Goal: Information Seeking & Learning: Check status

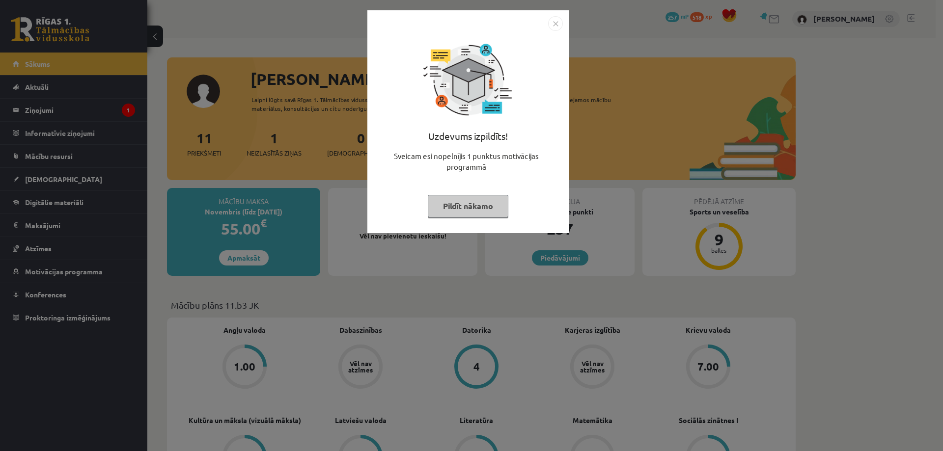
click at [492, 212] on button "Pildīt nākamo" at bounding box center [468, 206] width 81 height 23
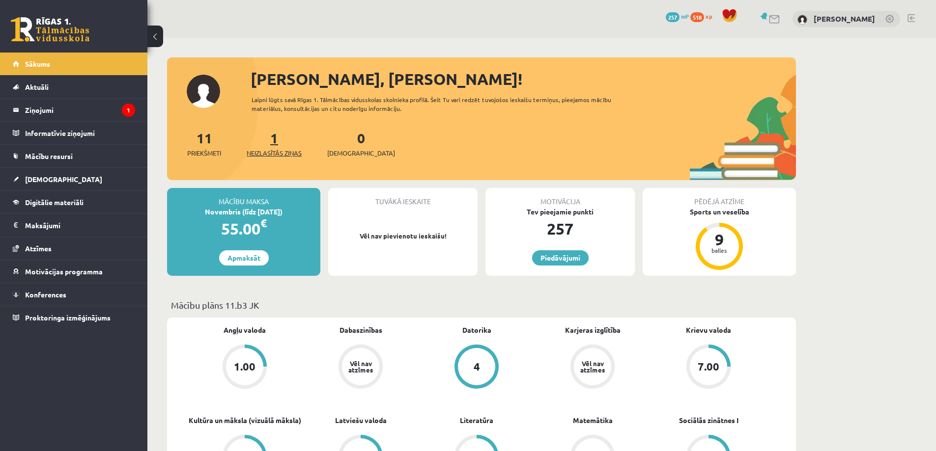
click at [286, 149] on span "Neizlasītās ziņas" at bounding box center [274, 153] width 55 height 10
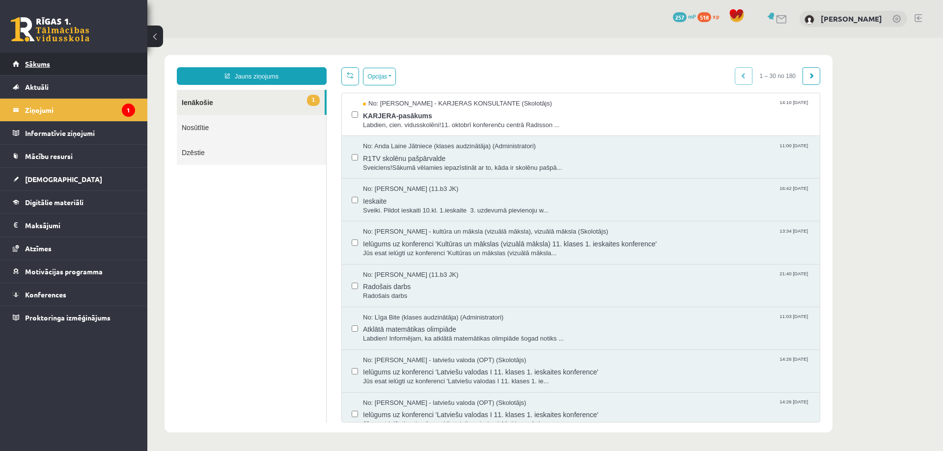
click at [81, 66] on link "Sākums" at bounding box center [74, 64] width 122 height 23
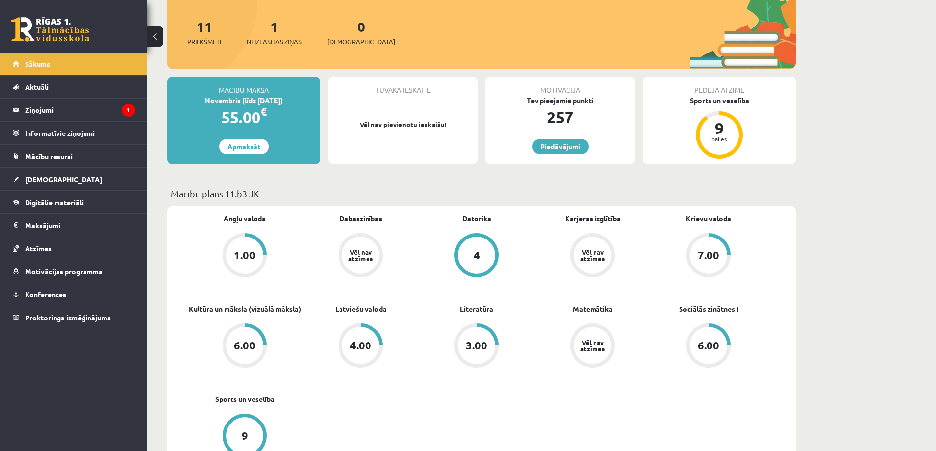
scroll to position [147, 0]
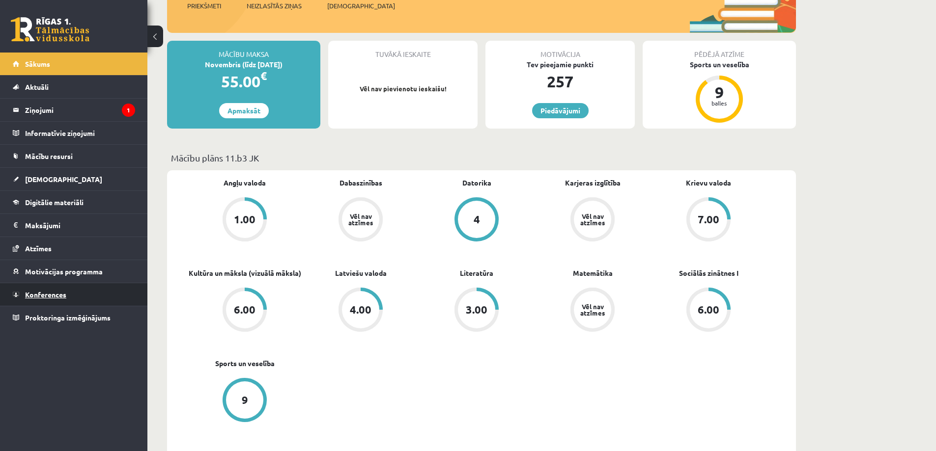
click at [74, 294] on link "Konferences" at bounding box center [74, 294] width 122 height 23
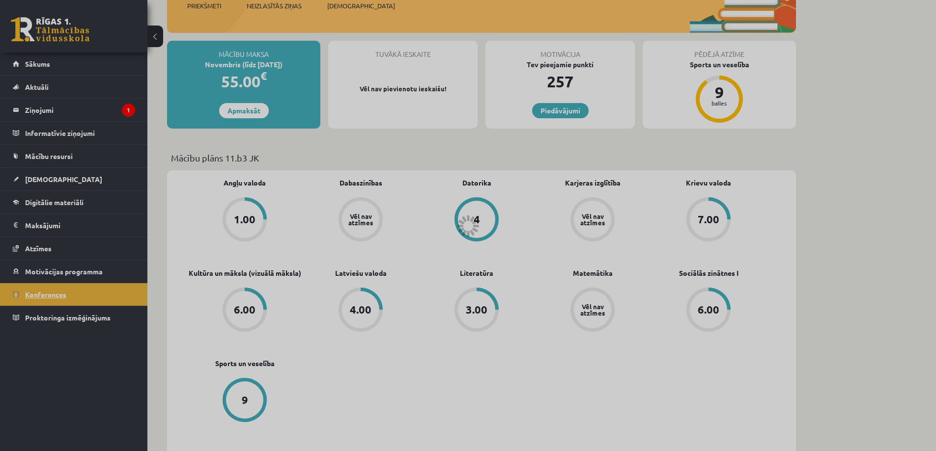
scroll to position [18, 0]
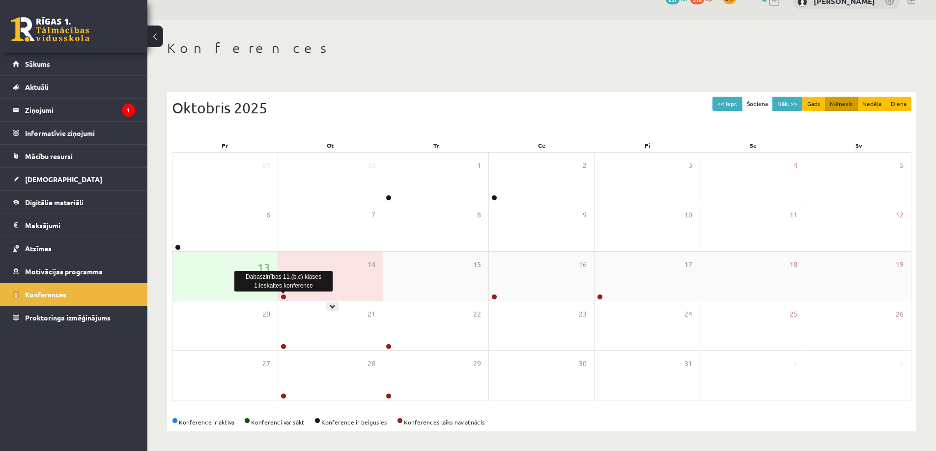
click at [284, 298] on link at bounding box center [283, 297] width 6 height 6
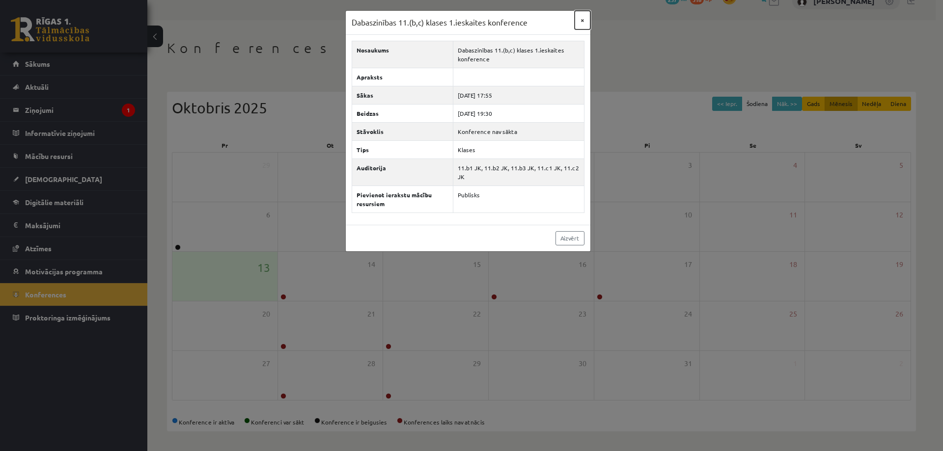
click at [584, 18] on button "×" at bounding box center [583, 20] width 16 height 19
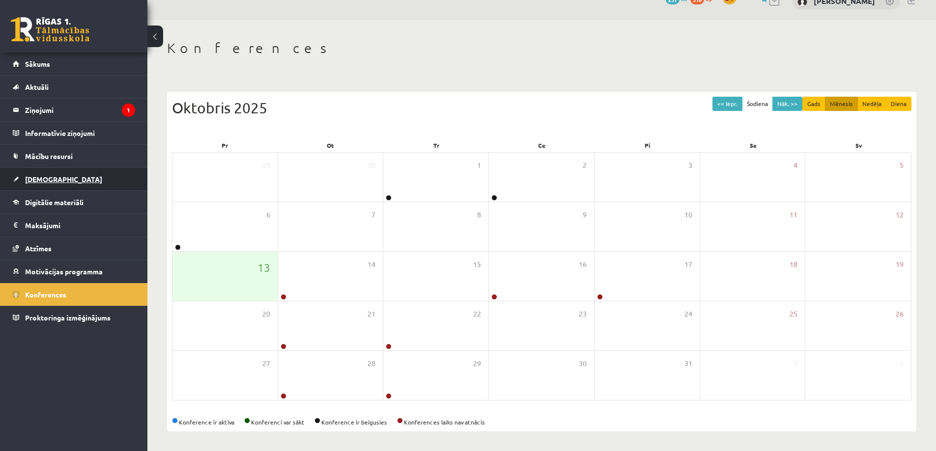
click at [86, 177] on link "[DEMOGRAPHIC_DATA]" at bounding box center [74, 179] width 122 height 23
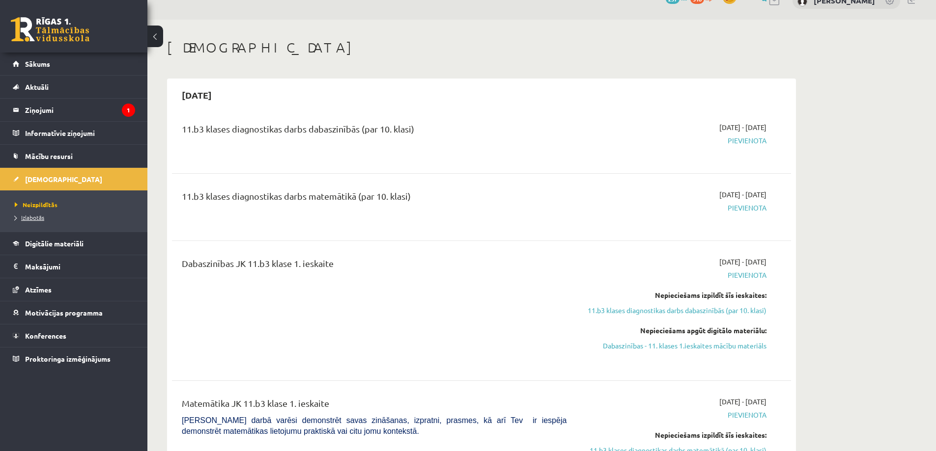
click at [83, 221] on link "Izlabotās" at bounding box center [76, 217] width 123 height 9
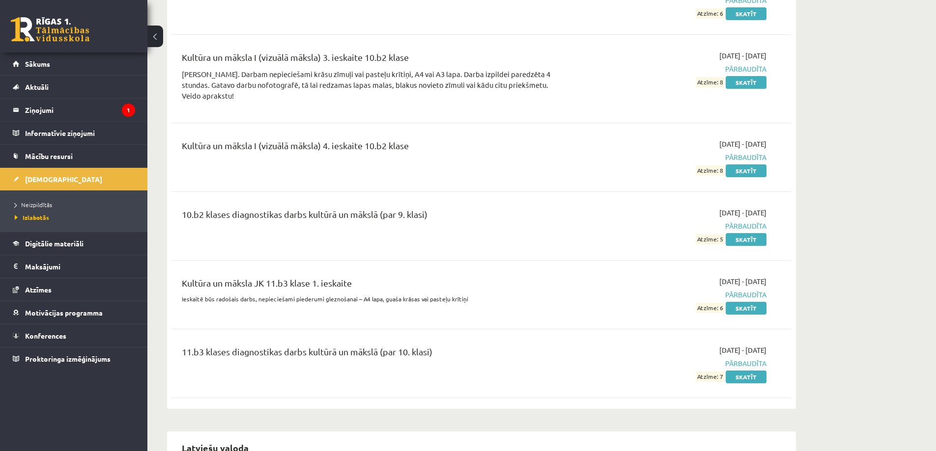
scroll to position [2818, 0]
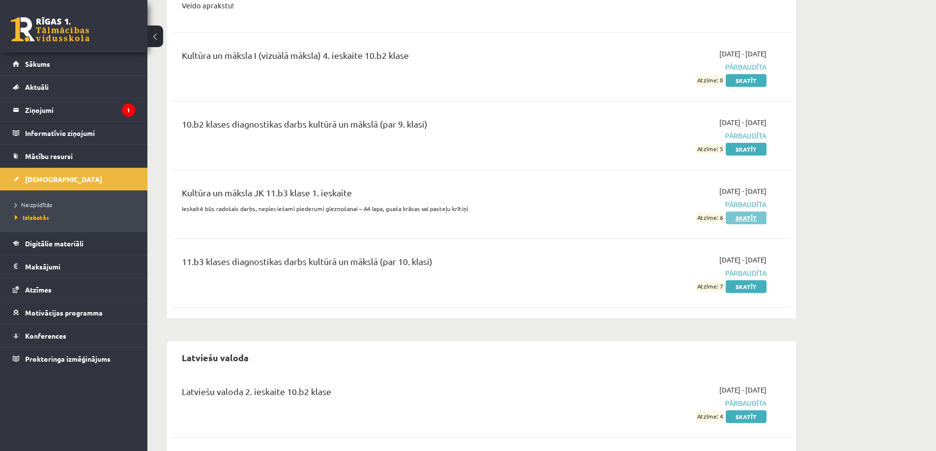
click at [751, 212] on link "Skatīt" at bounding box center [745, 218] width 41 height 13
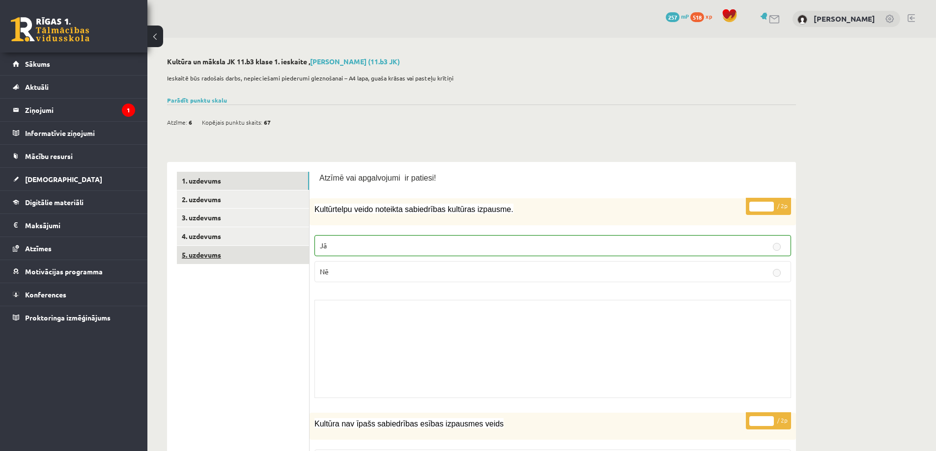
click at [207, 253] on link "5. uzdevums" at bounding box center [243, 255] width 132 height 18
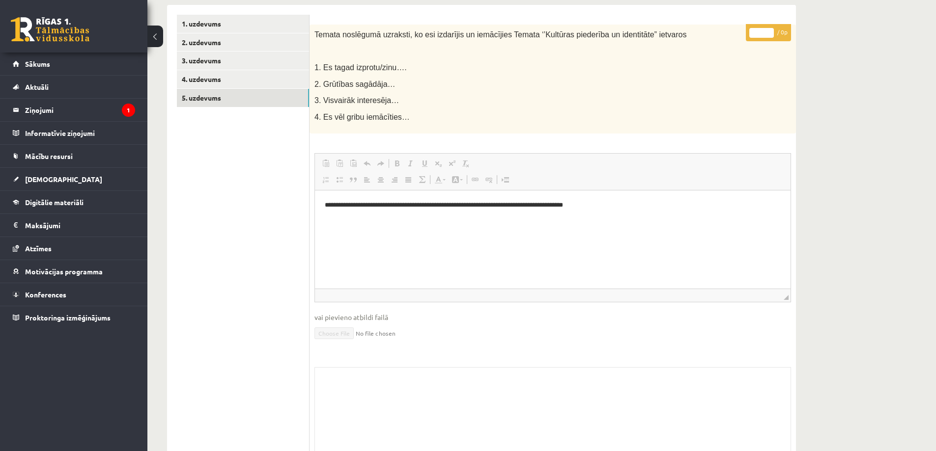
scroll to position [10, 0]
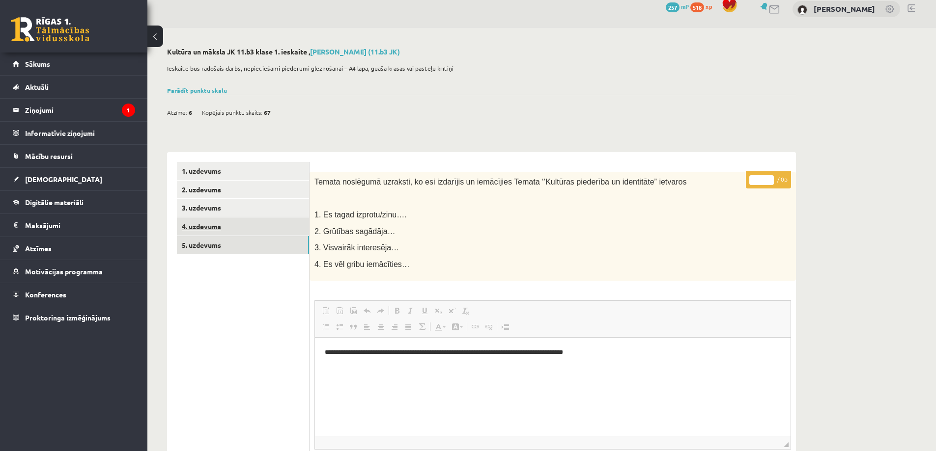
click at [217, 228] on link "4. uzdevums" at bounding box center [243, 227] width 132 height 18
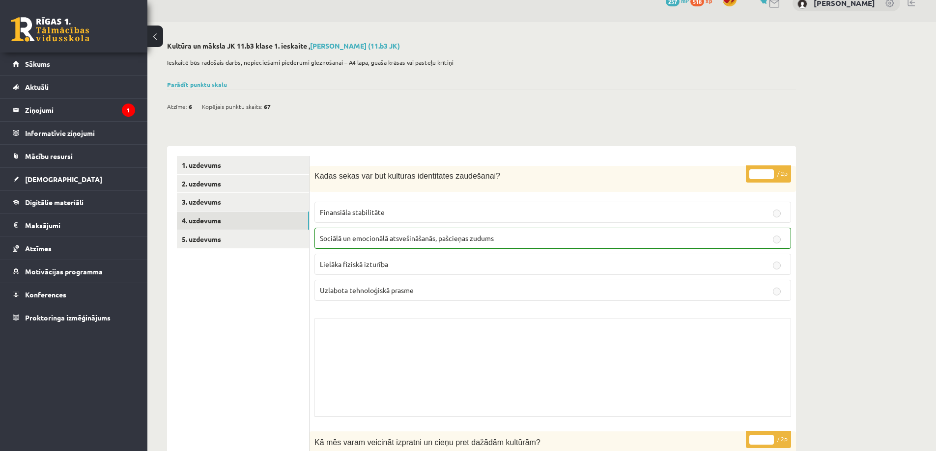
scroll to position [0, 0]
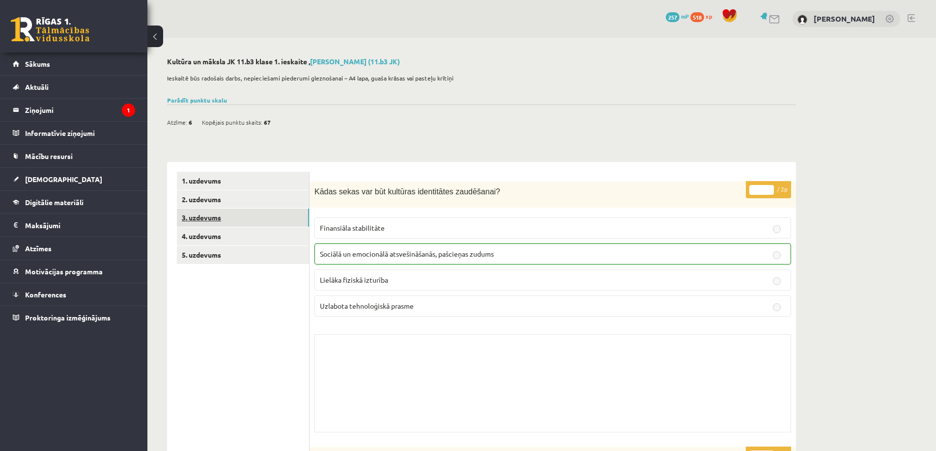
click at [209, 220] on link "3. uzdevums" at bounding box center [243, 218] width 132 height 18
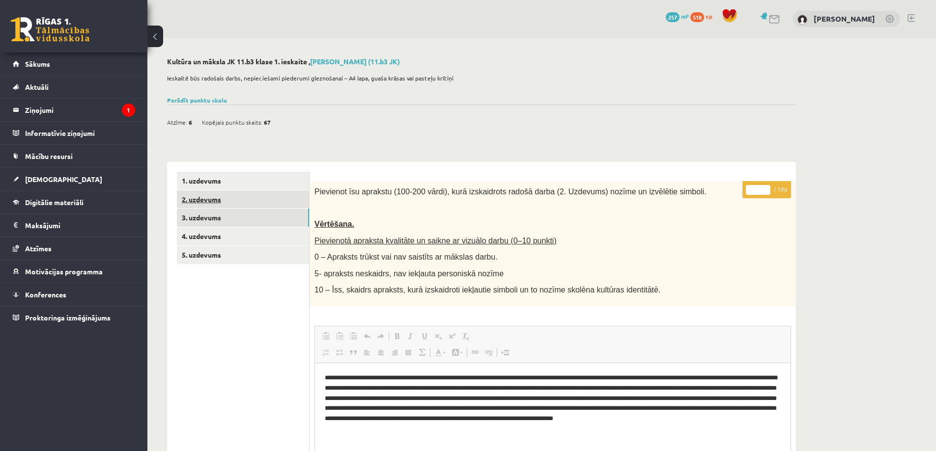
click at [233, 199] on link "2. uzdevums" at bounding box center [243, 200] width 132 height 18
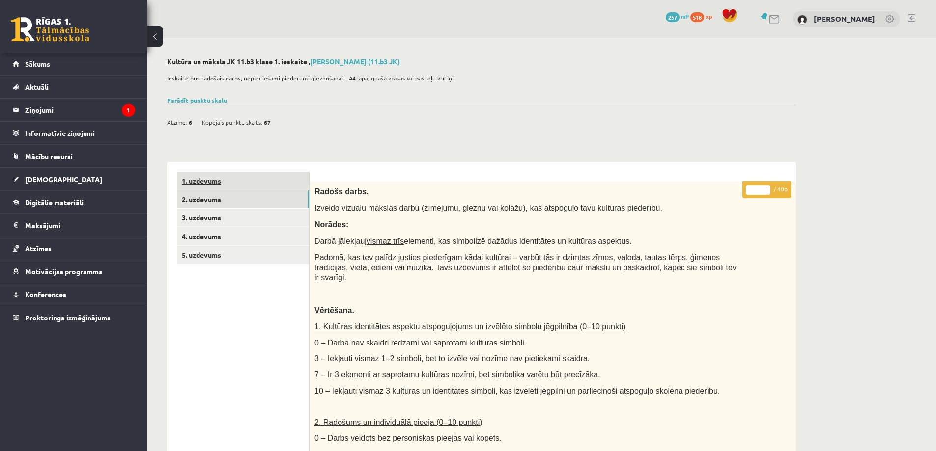
click at [226, 184] on link "1. uzdevums" at bounding box center [243, 181] width 132 height 18
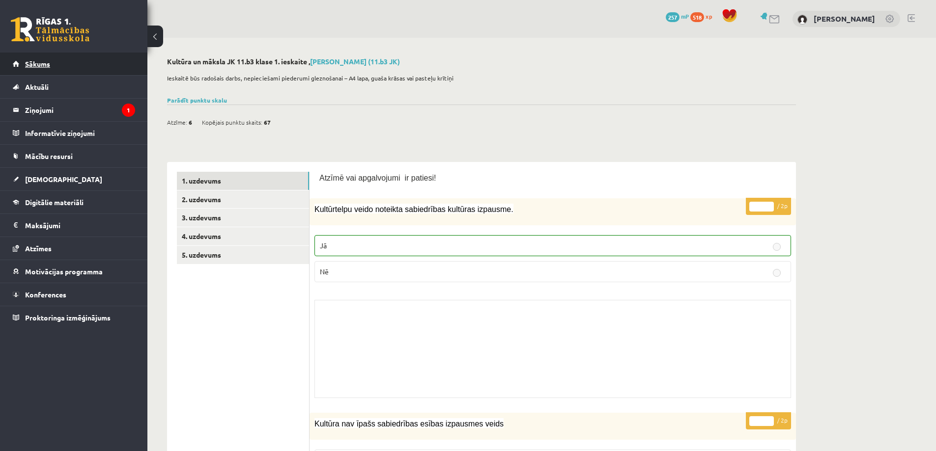
click at [86, 69] on link "Sākums" at bounding box center [74, 64] width 122 height 23
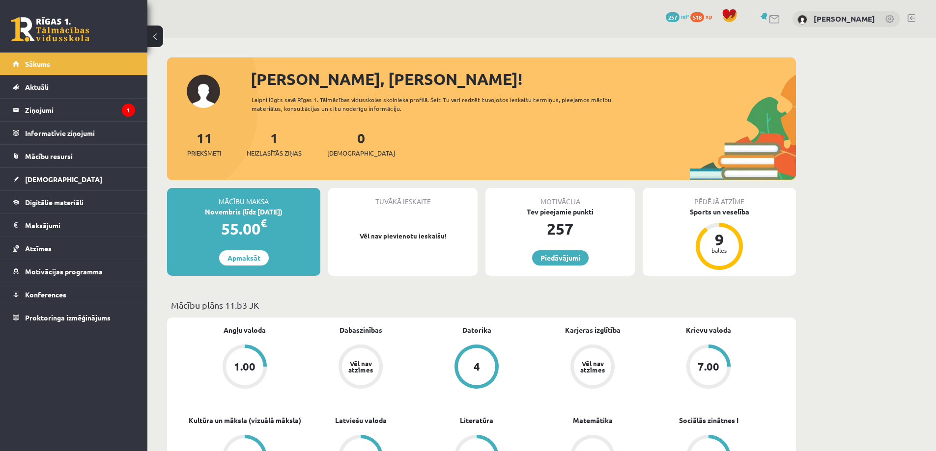
click at [909, 16] on link at bounding box center [910, 18] width 7 height 8
